Goal: Check status: Check status

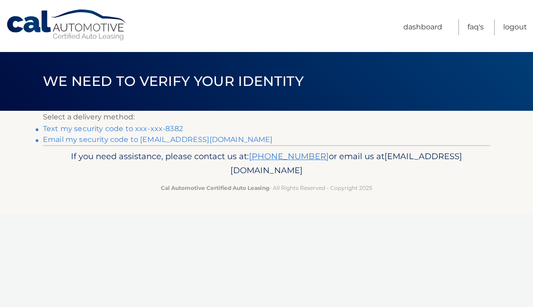
click at [174, 127] on link "Text my security code to xxx-xxx-8382" at bounding box center [113, 128] width 140 height 9
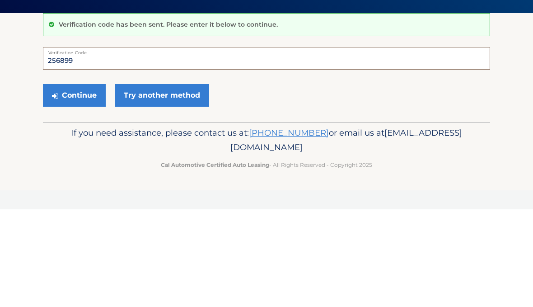
type input "256899"
click at [74, 182] on button "Continue" at bounding box center [74, 193] width 63 height 23
click at [70, 182] on button "Continue" at bounding box center [74, 193] width 63 height 23
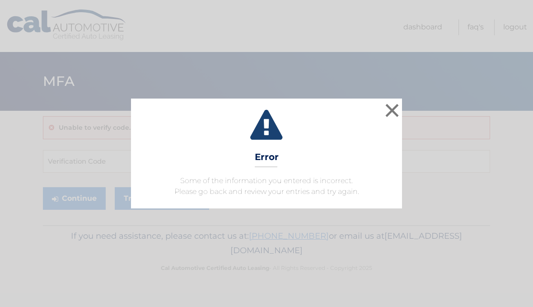
click at [394, 101] on button "×" at bounding box center [392, 110] width 18 height 18
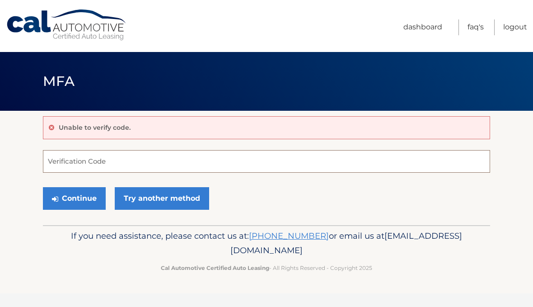
click at [319, 165] on input "Verification Code" at bounding box center [266, 161] width 447 height 23
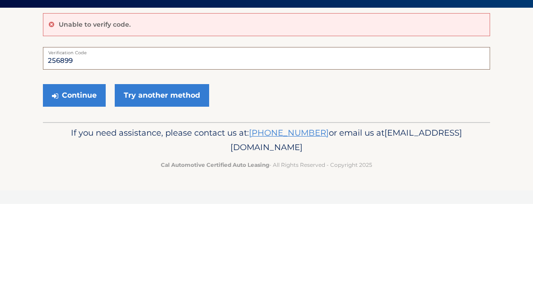
type input "256899"
click at [84, 187] on button "Continue" at bounding box center [74, 198] width 63 height 23
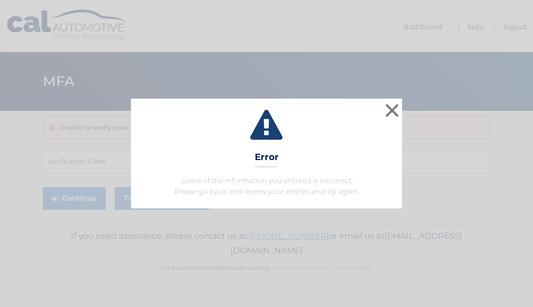
click at [393, 102] on button "×" at bounding box center [392, 110] width 18 height 18
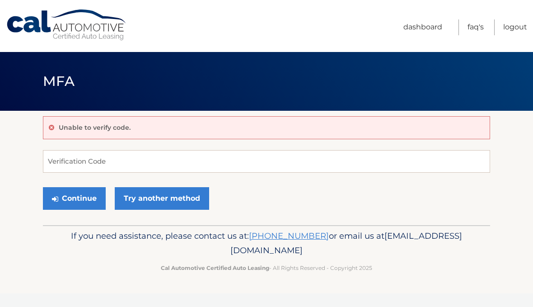
click at [196, 194] on link "Try another method" at bounding box center [162, 198] width 94 height 23
click at [429, 29] on link "Dashboard" at bounding box center [422, 27] width 39 height 16
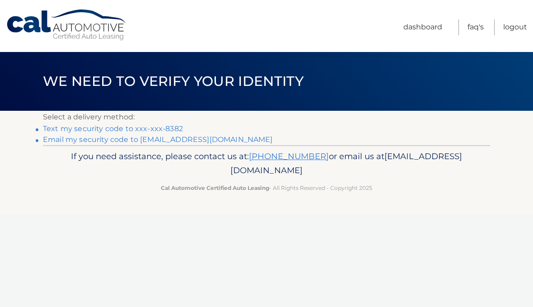
click at [174, 126] on link "Text my security code to xxx-xxx-8382" at bounding box center [113, 128] width 140 height 9
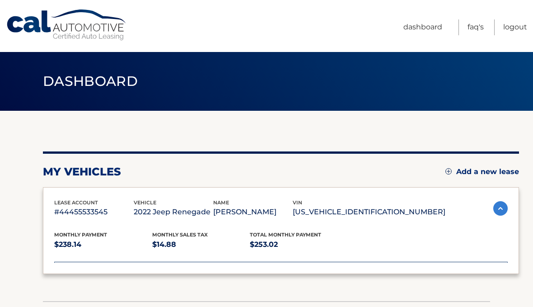
click at [196, 201] on div "vehicle 2022 Jeep Renegade" at bounding box center [174, 208] width 80 height 20
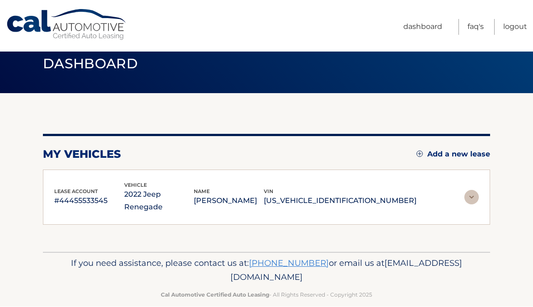
click at [363, 195] on p "ZACNJDE19NPN78463" at bounding box center [340, 201] width 153 height 13
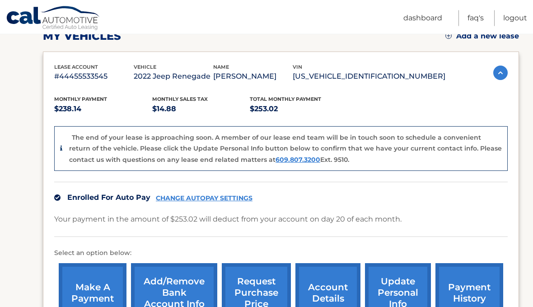
scroll to position [130, 0]
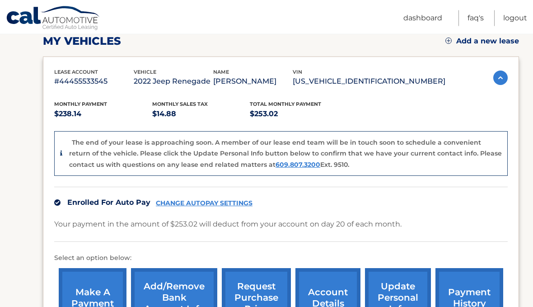
click at [326, 306] on link "account details" at bounding box center [327, 297] width 65 height 59
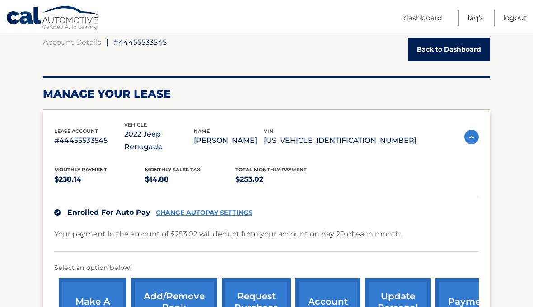
scroll to position [89, 0]
click at [457, 278] on link "payment history" at bounding box center [469, 307] width 68 height 59
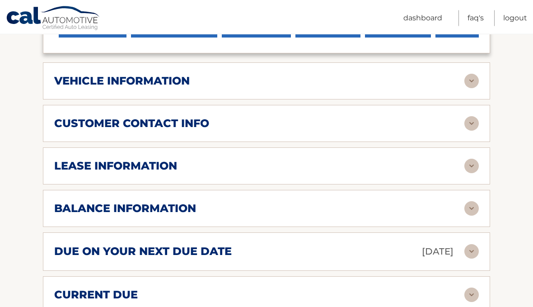
scroll to position [392, 0]
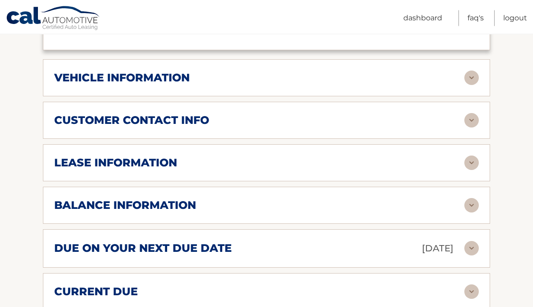
click at [471, 198] on img at bounding box center [471, 205] width 14 height 14
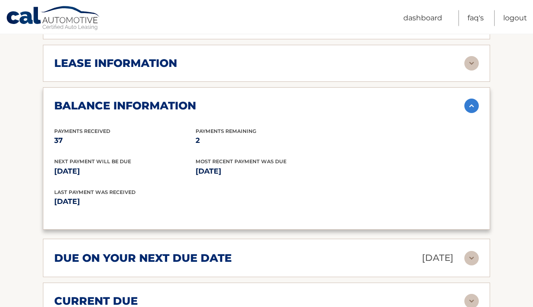
scroll to position [491, 0]
click at [464, 251] on img at bounding box center [471, 258] width 14 height 14
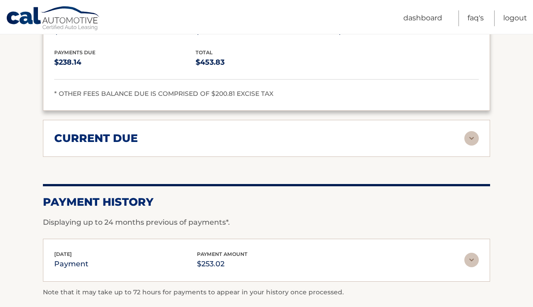
scroll to position [754, 0]
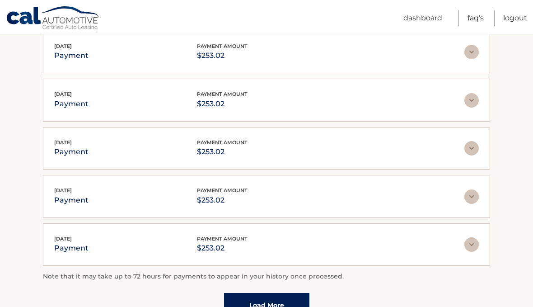
scroll to position [192, 0]
